Goal: Task Accomplishment & Management: Manage account settings

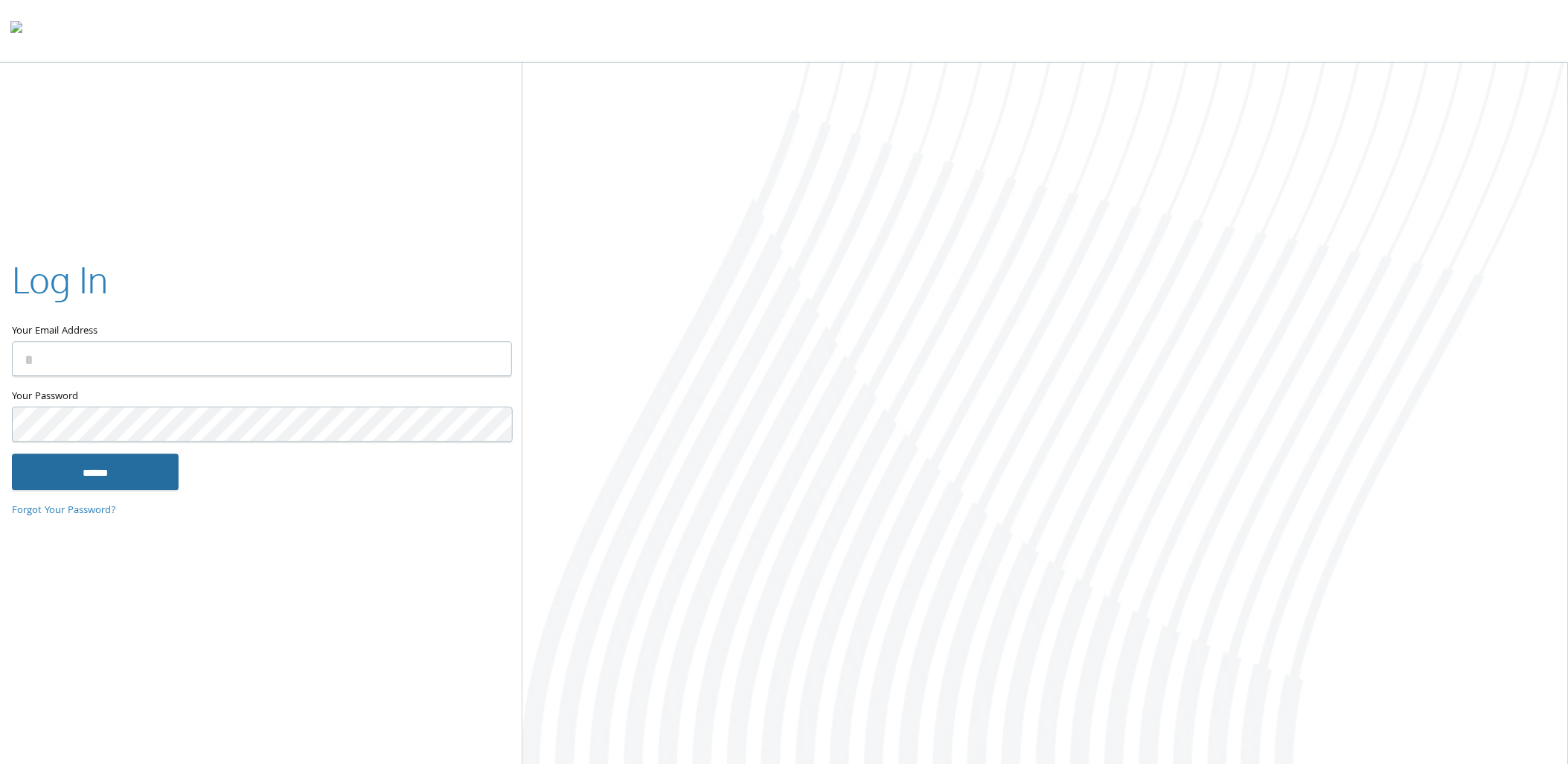
type input "**********"
click at [134, 472] on input "******" at bounding box center [95, 472] width 167 height 36
